Goal: Use online tool/utility: Utilize a website feature to perform a specific function

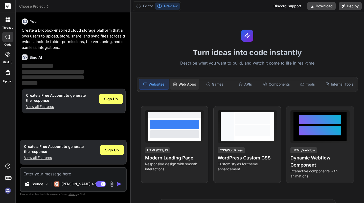
click at [192, 84] on div "Web Apps" at bounding box center [184, 84] width 29 height 11
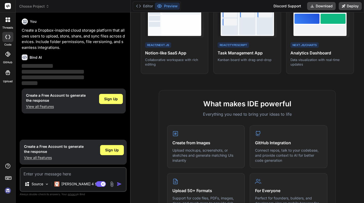
scroll to position [122, 0]
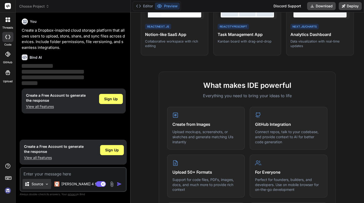
click at [45, 184] on div "Source" at bounding box center [37, 184] width 29 height 10
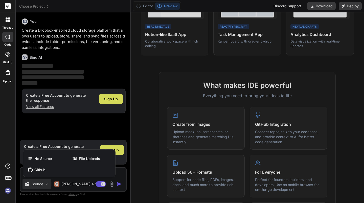
click at [135, 172] on div at bounding box center [182, 101] width 364 height 203
type textarea "x"
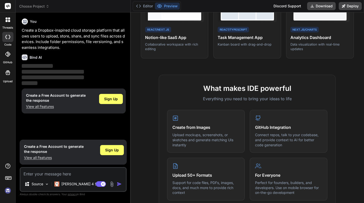
scroll to position [0, 0]
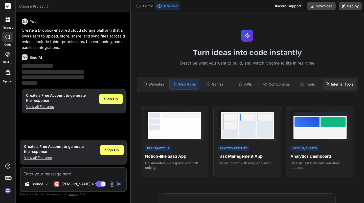
click at [339, 87] on div "Internal Tools" at bounding box center [339, 84] width 32 height 11
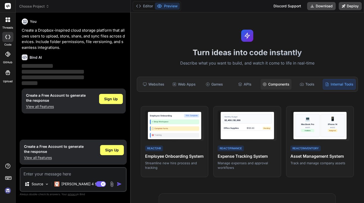
click at [267, 84] on div "Components" at bounding box center [276, 84] width 31 height 11
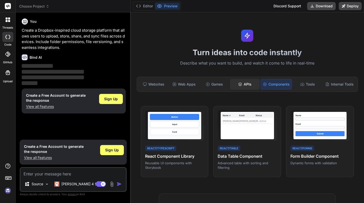
click at [237, 83] on div "APIs" at bounding box center [244, 84] width 29 height 11
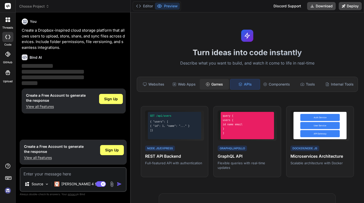
click at [211, 81] on div "Games" at bounding box center [214, 84] width 29 height 11
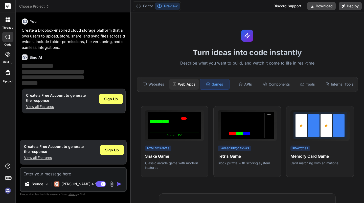
click at [180, 83] on div "Web Apps" at bounding box center [183, 84] width 29 height 11
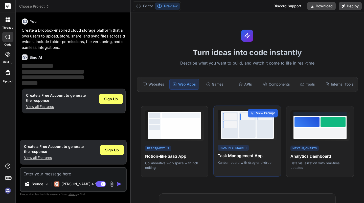
click at [237, 135] on div at bounding box center [230, 124] width 16 height 25
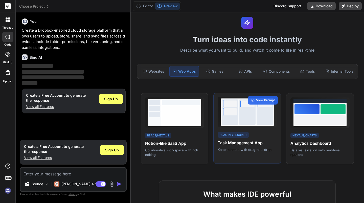
scroll to position [17, 0]
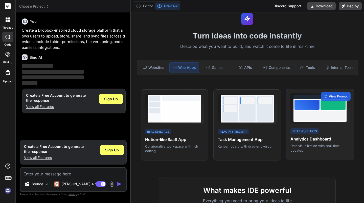
click at [292, 151] on p "Data visualization with real-time updates" at bounding box center [320, 147] width 59 height 9
click at [296, 147] on p "Data visualization with real-time updates" at bounding box center [320, 147] width 59 height 9
click at [333, 96] on span "View Prompt" at bounding box center [338, 96] width 19 height 5
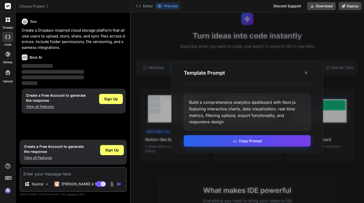
click at [260, 143] on button "Copy Prompt" at bounding box center [247, 140] width 127 height 11
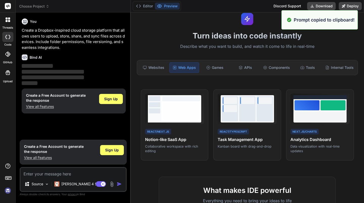
click at [65, 172] on textarea at bounding box center [72, 172] width 105 height 9
paste textarea "Build a comprehensive analytics dashboard with Next.js featuring interactive ch…"
type textarea "Build a comprehensive analytics dashboard with Next.js featuring interactive ch…"
type textarea "x"
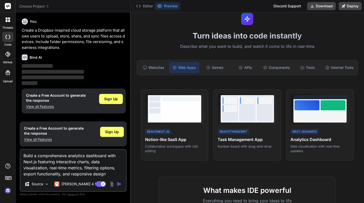
type textarea "Build a comprehensive analytics dashboard with Next.js featuring interactive ch…"
click at [120, 183] on img "button" at bounding box center [119, 183] width 5 height 5
click at [119, 184] on img "button" at bounding box center [119, 183] width 5 height 5
